Goal: Obtain resource: Obtain resource

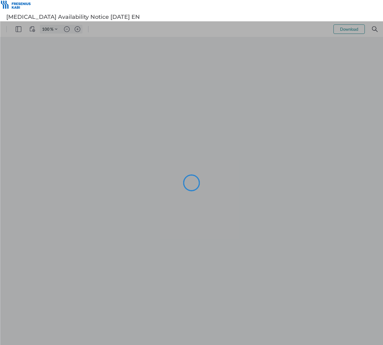
type input "120"
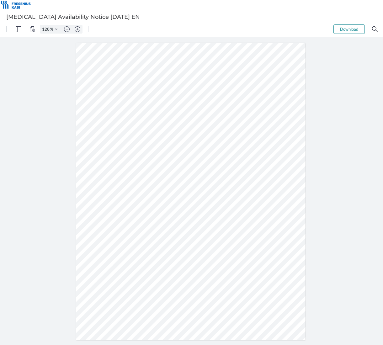
click at [146, 201] on div at bounding box center [190, 191] width 229 height 296
click at [145, 198] on div at bounding box center [190, 191] width 229 height 296
click at [144, 199] on div at bounding box center [190, 191] width 229 height 296
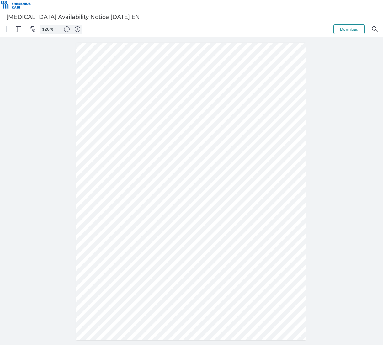
click at [144, 199] on div at bounding box center [190, 191] width 229 height 296
click at [144, 198] on div at bounding box center [190, 191] width 229 height 296
drag, startPoint x: 151, startPoint y: 198, endPoint x: 139, endPoint y: 197, distance: 11.6
click at [139, 197] on div at bounding box center [190, 191] width 229 height 296
click at [66, 60] on div at bounding box center [191, 190] width 383 height 307
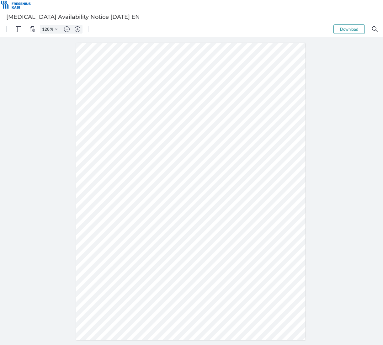
click at [163, 53] on div at bounding box center [190, 191] width 229 height 296
click at [145, 192] on div at bounding box center [190, 191] width 229 height 296
click at [150, 193] on div at bounding box center [190, 191] width 229 height 296
click at [149, 192] on div at bounding box center [190, 191] width 229 height 296
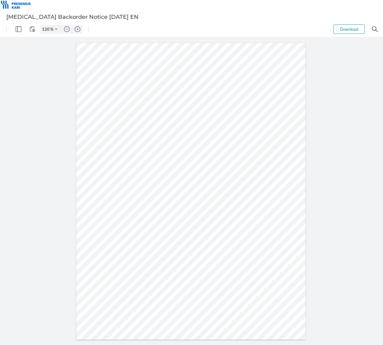
click at [149, 192] on div at bounding box center [190, 191] width 229 height 296
drag, startPoint x: 152, startPoint y: 192, endPoint x: 141, endPoint y: 191, distance: 11.3
click at [141, 191] on div at bounding box center [190, 191] width 229 height 296
click at [120, 57] on div at bounding box center [190, 191] width 229 height 296
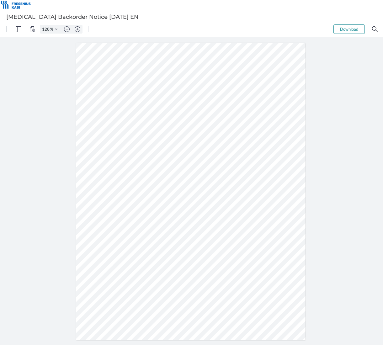
click at [172, 60] on div at bounding box center [190, 191] width 229 height 296
